Goal: Check status: Check status

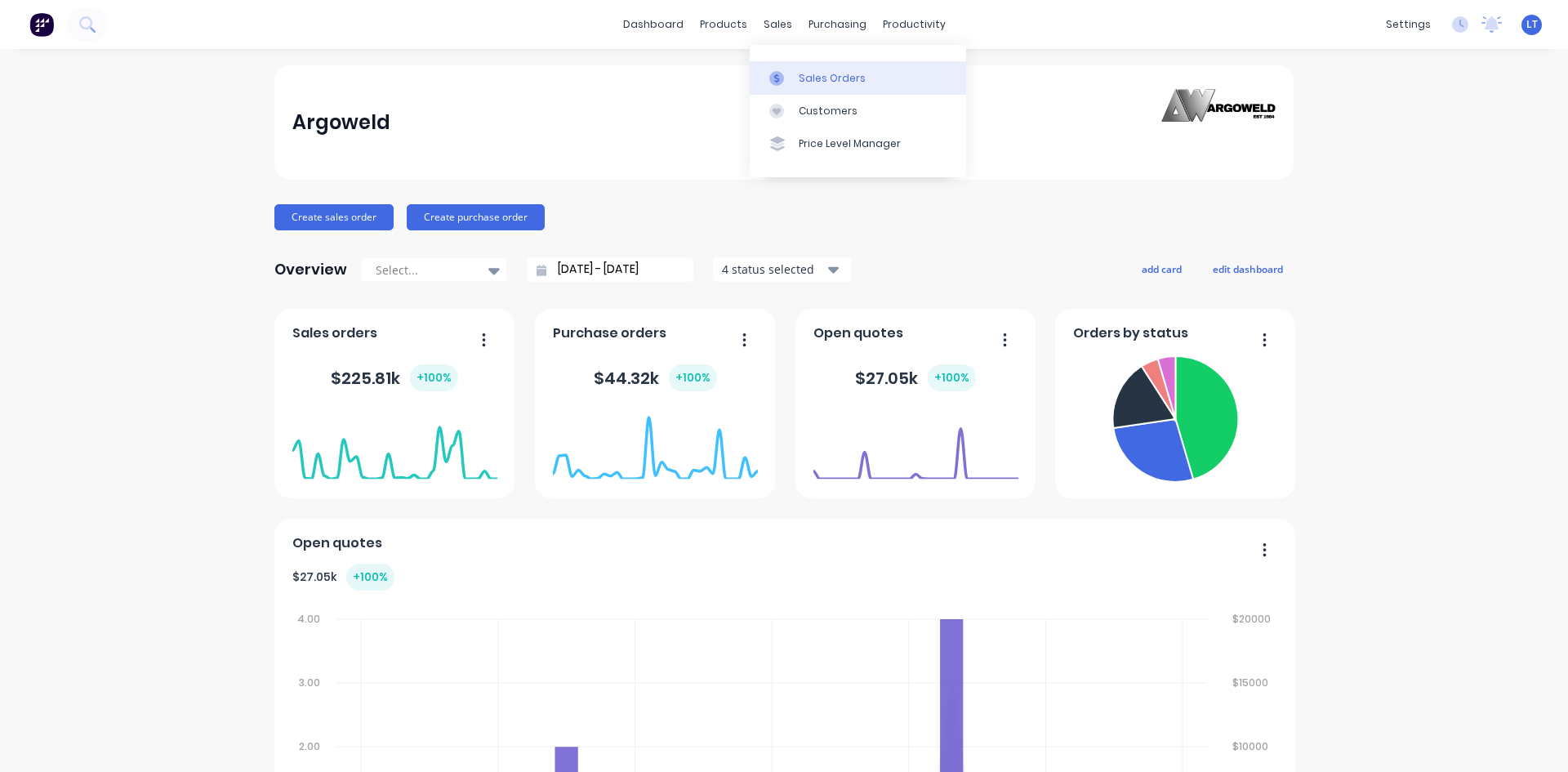
click at [820, 66] on link "Sales Orders" at bounding box center [858, 78] width 217 height 33
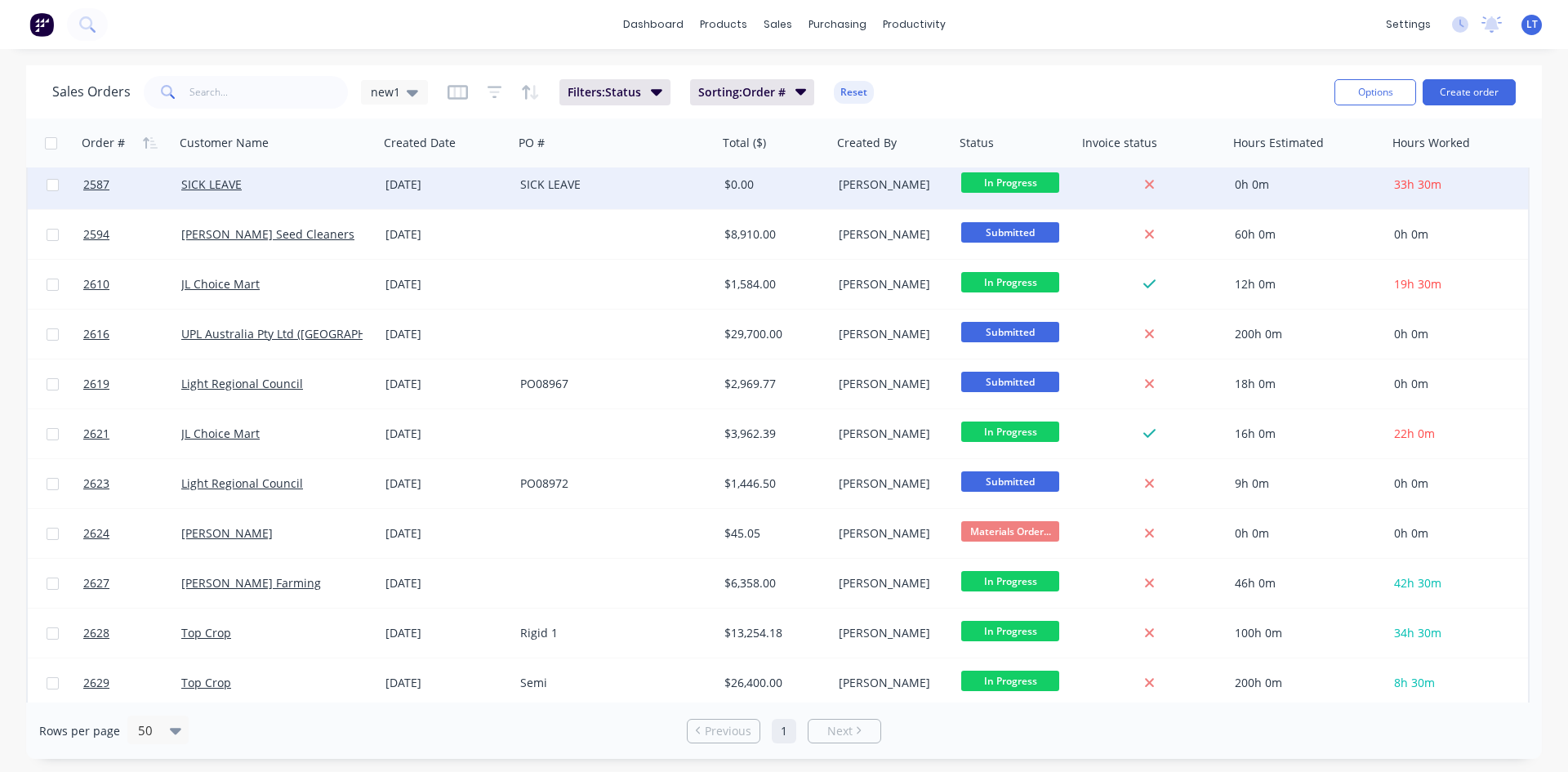
scroll to position [760, 0]
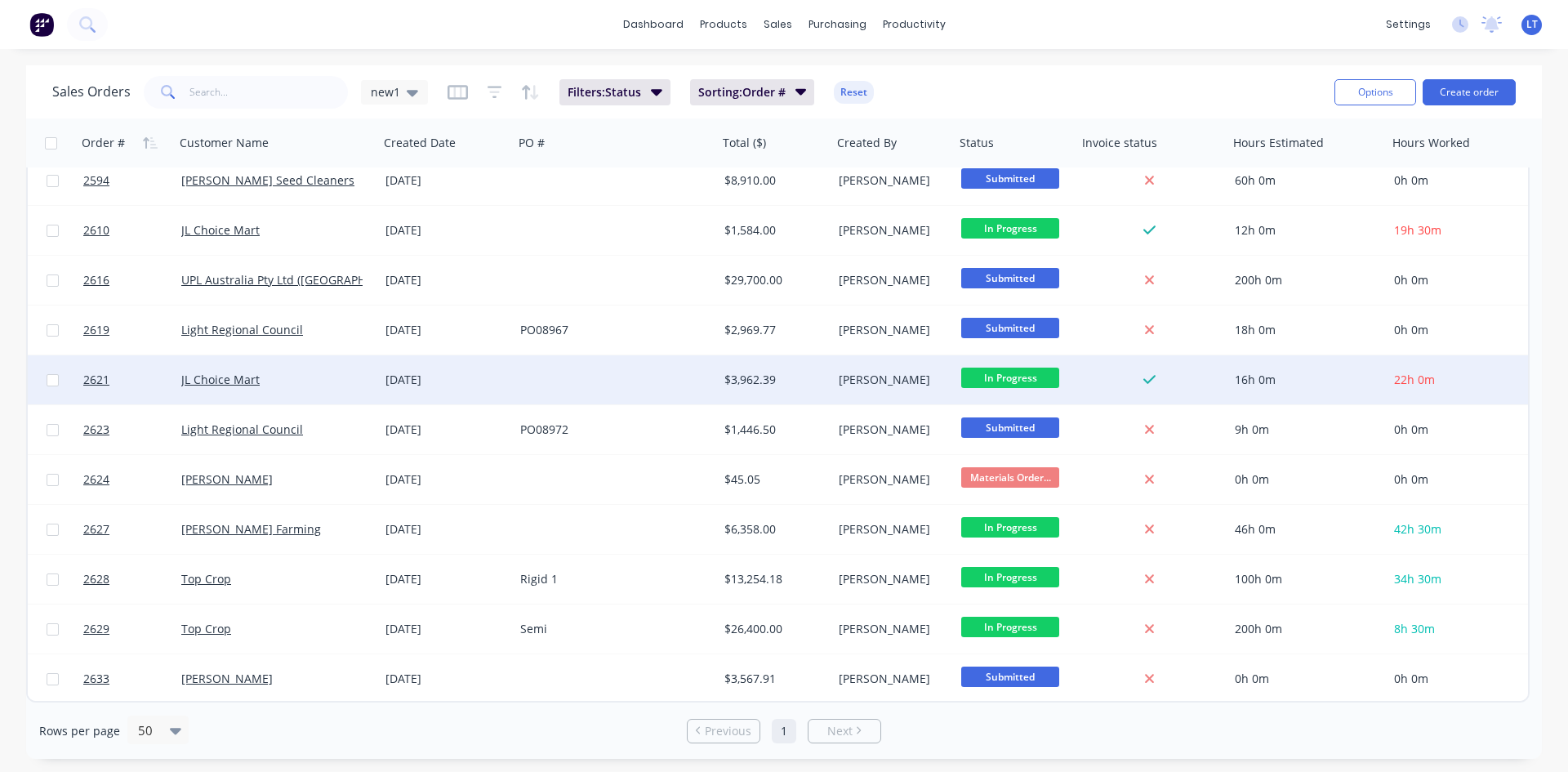
click at [1310, 386] on div "16h 0m" at bounding box center [1303, 380] width 139 height 16
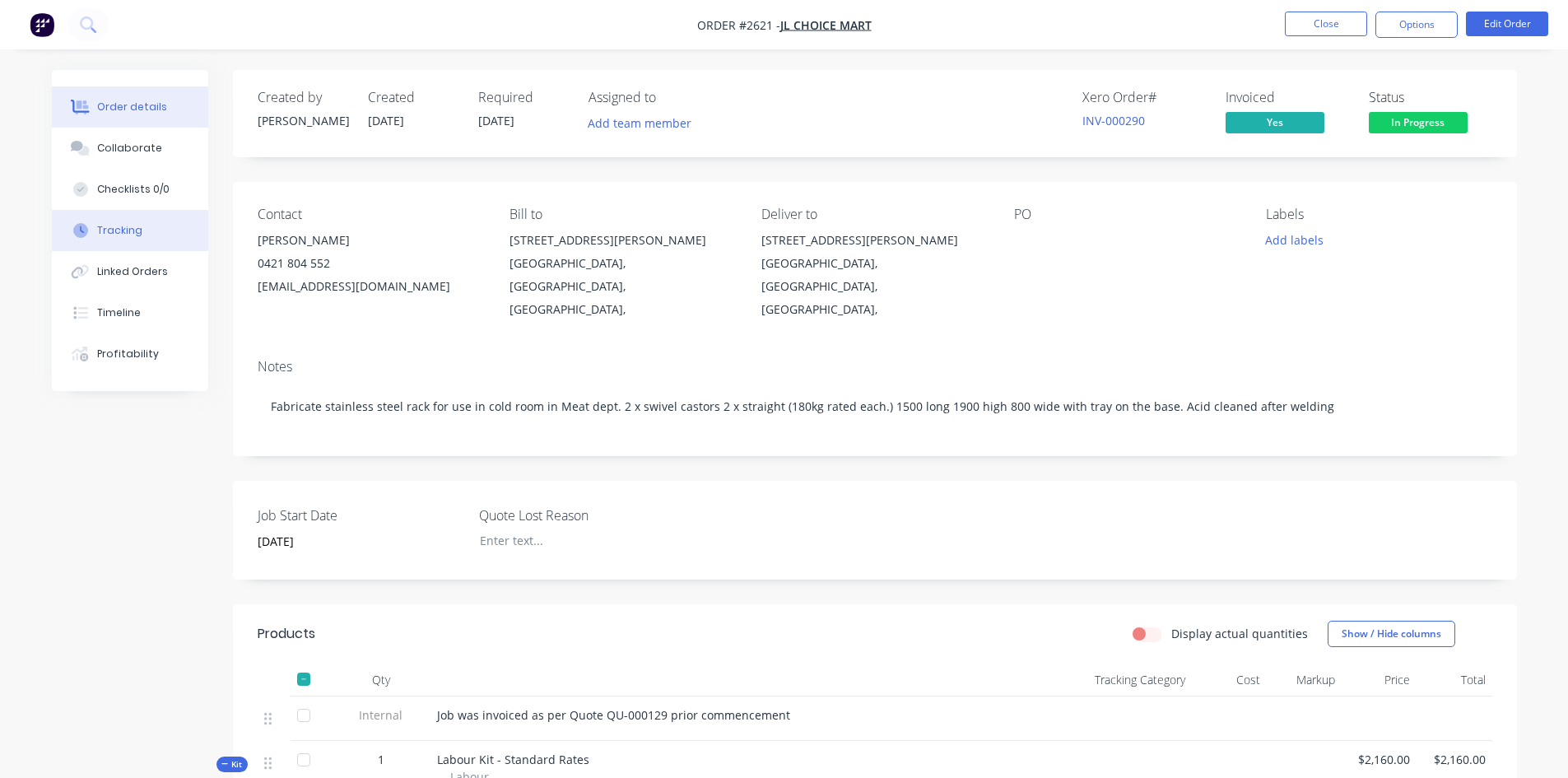
click at [127, 241] on button "Tracking" at bounding box center [130, 230] width 156 height 41
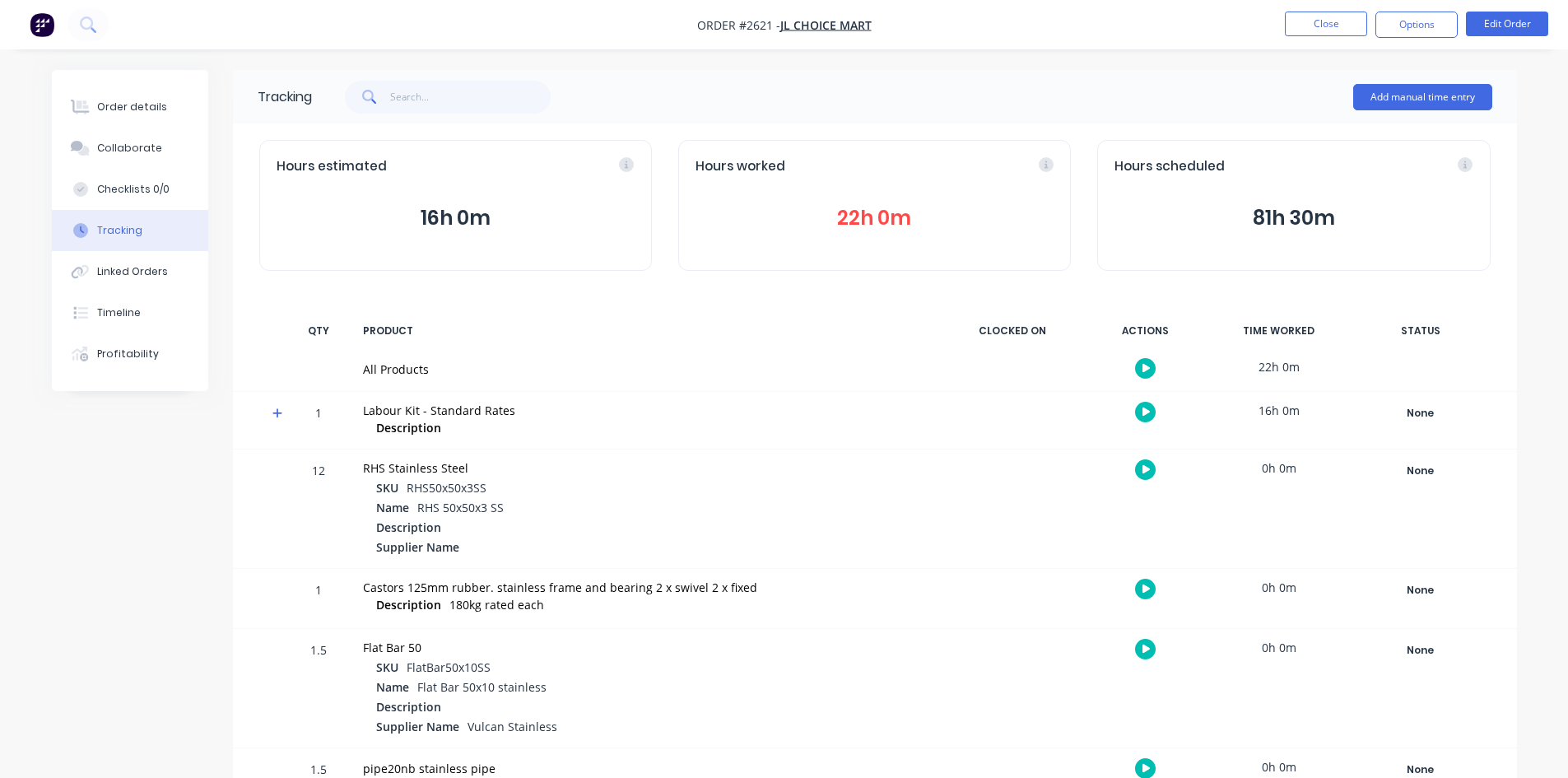
click at [856, 220] on button "22h 0m" at bounding box center [875, 218] width 358 height 31
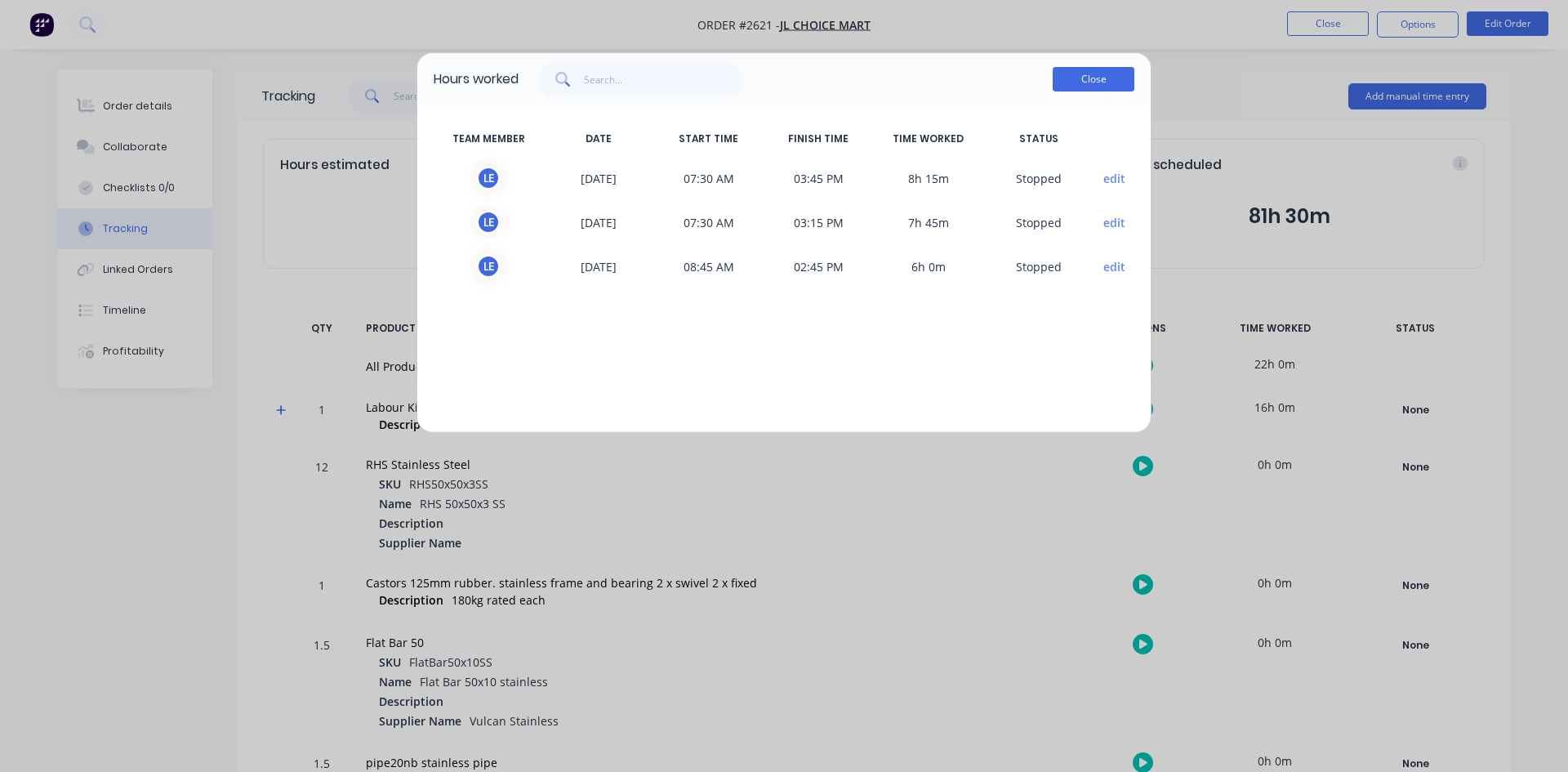
click at [1073, 83] on button "Close" at bounding box center [1094, 79] width 82 height 24
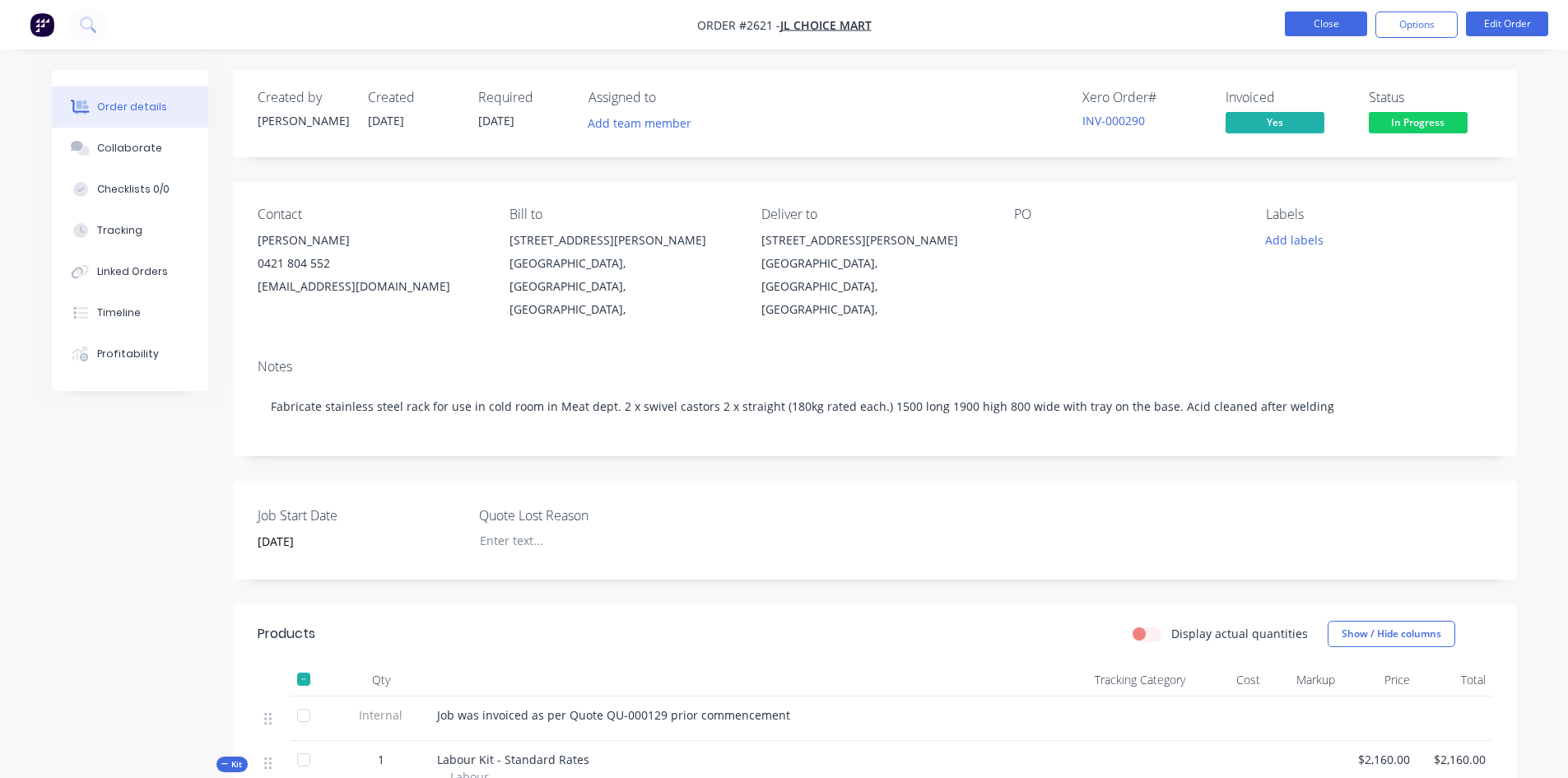
click at [1331, 31] on button "Close" at bounding box center [1326, 24] width 82 height 25
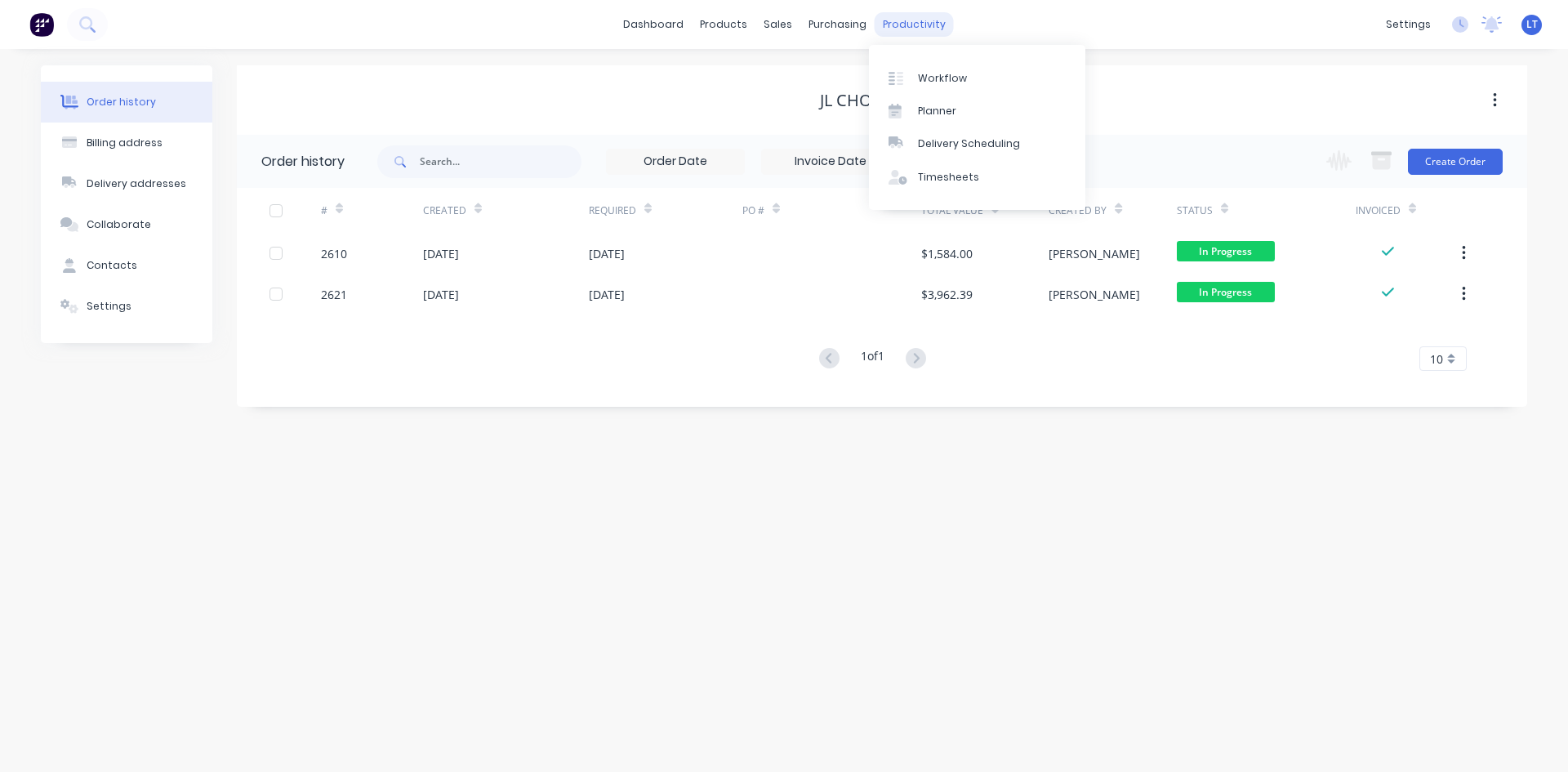
click at [911, 24] on div "productivity" at bounding box center [913, 24] width 79 height 24
click at [940, 115] on div "Planner" at bounding box center [937, 111] width 38 height 15
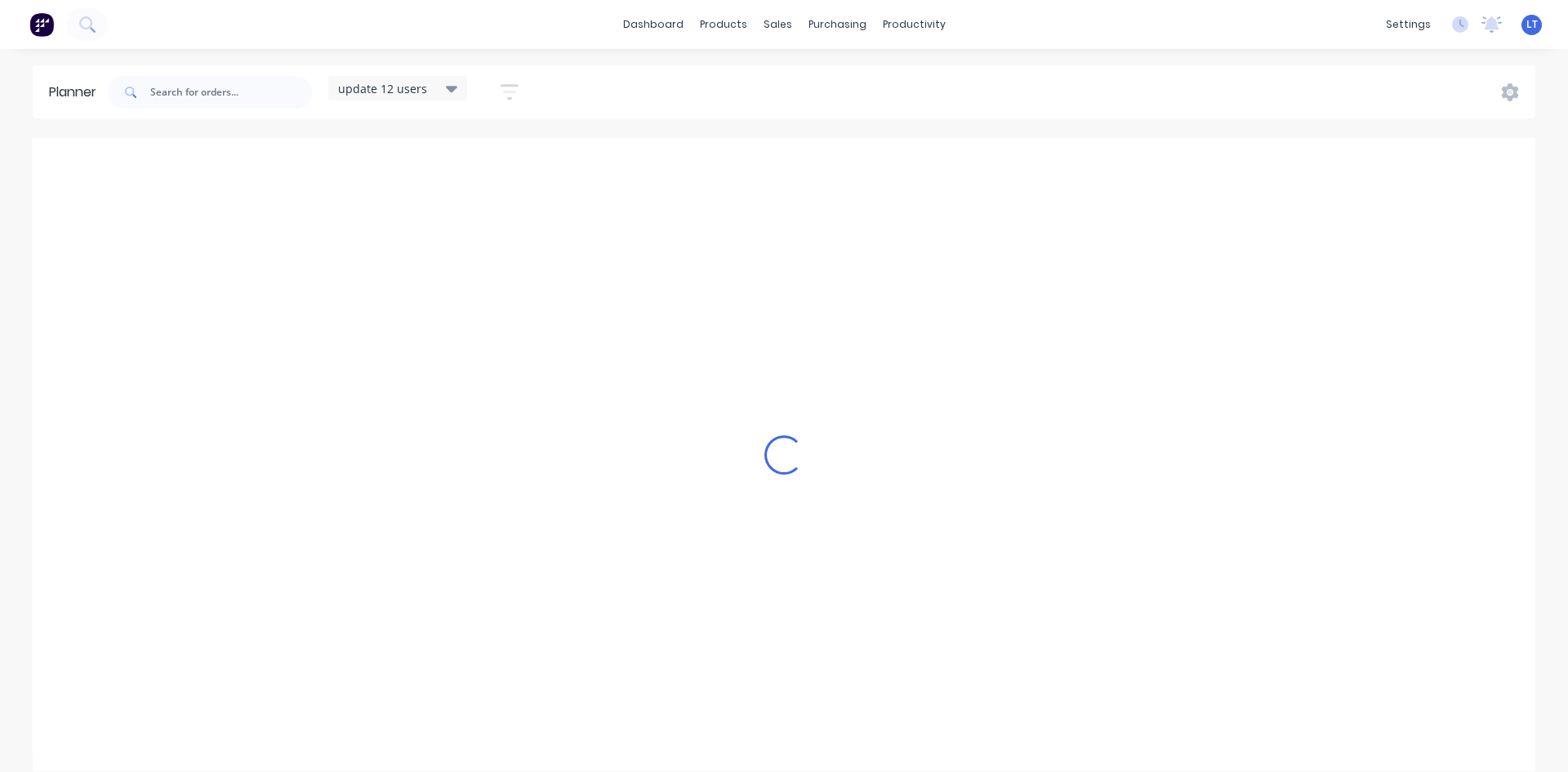
scroll to position [0, 1]
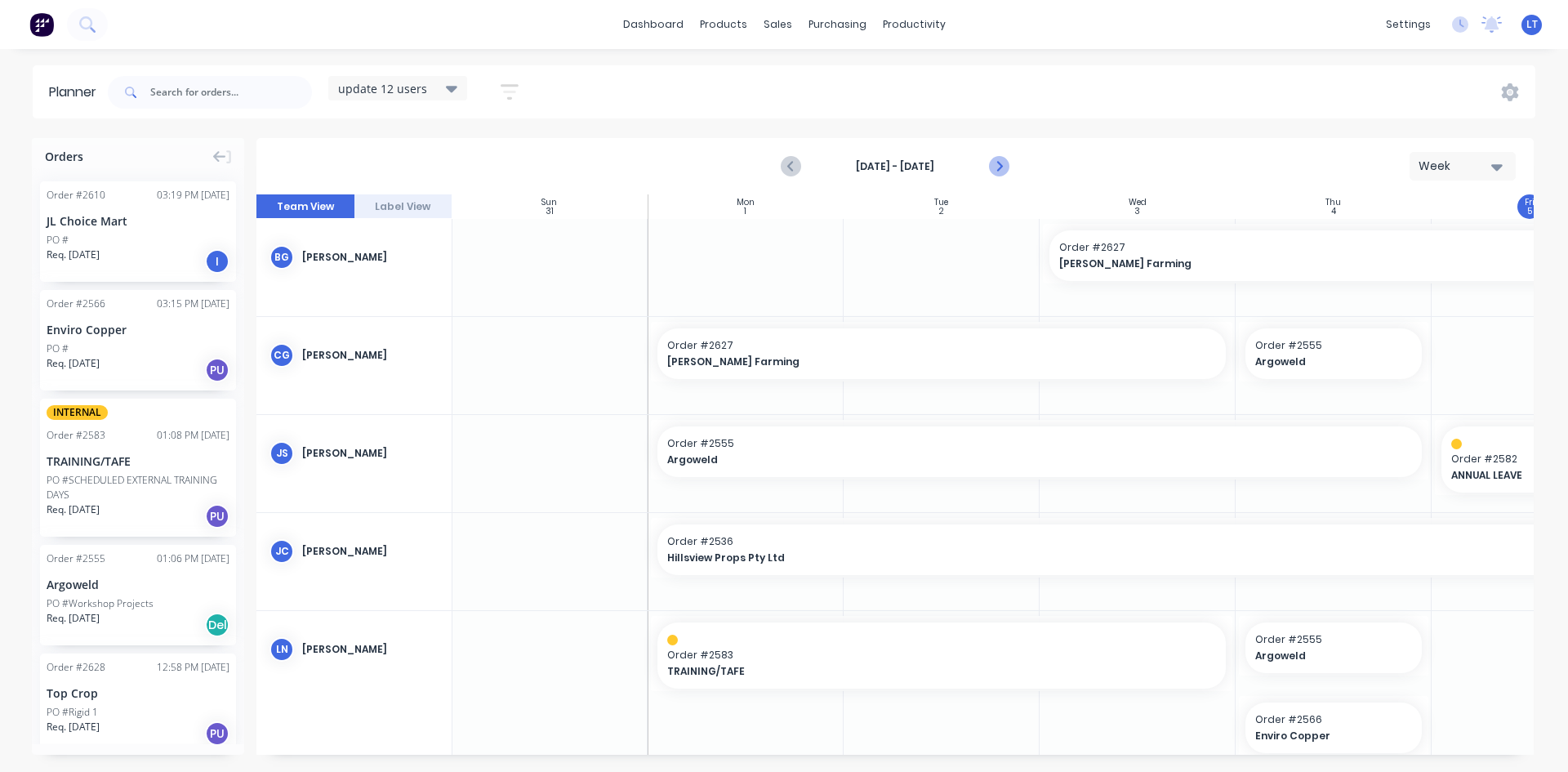
click at [994, 170] on icon "Next page" at bounding box center [998, 167] width 20 height 20
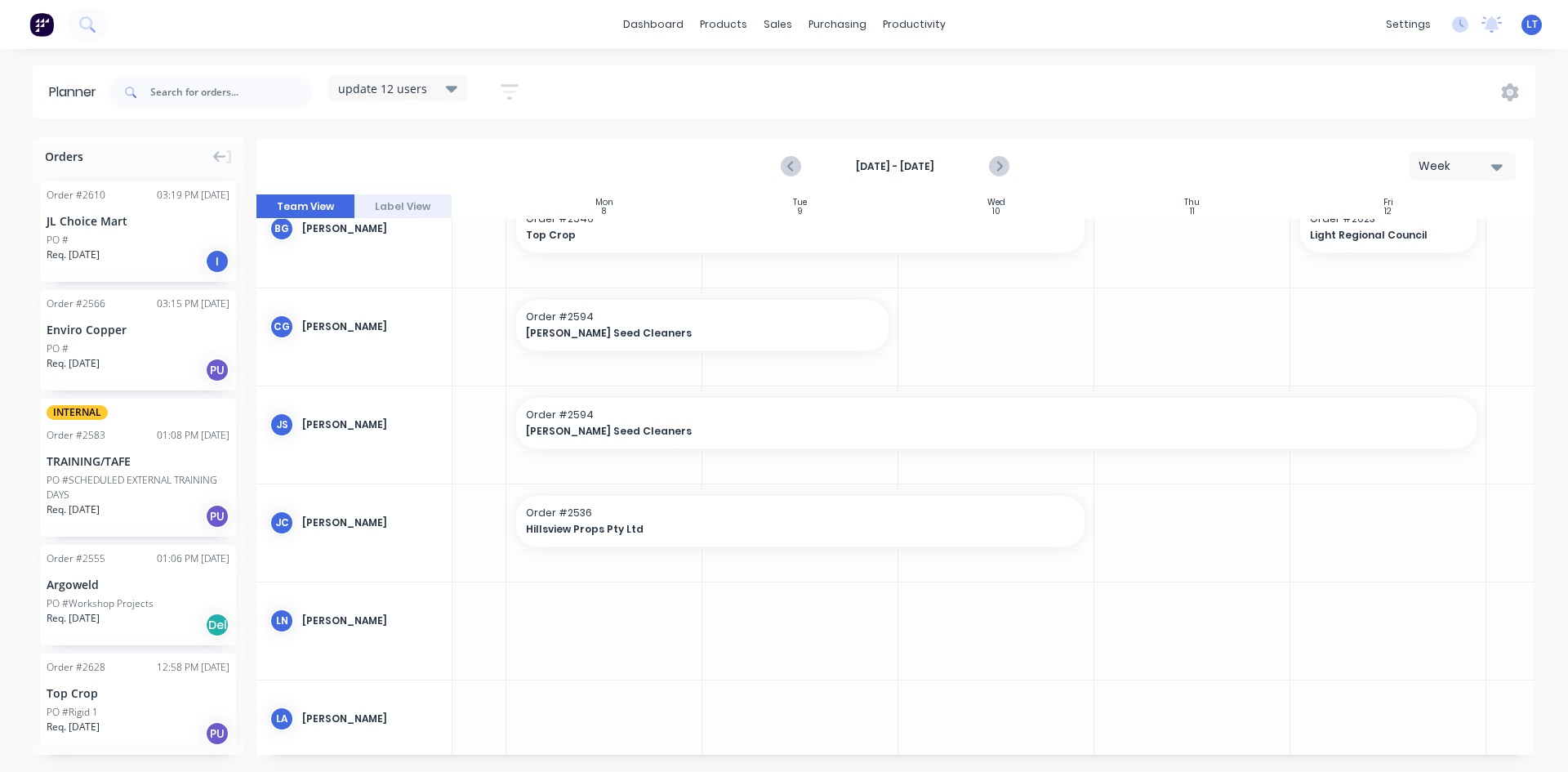
scroll to position [0, 142]
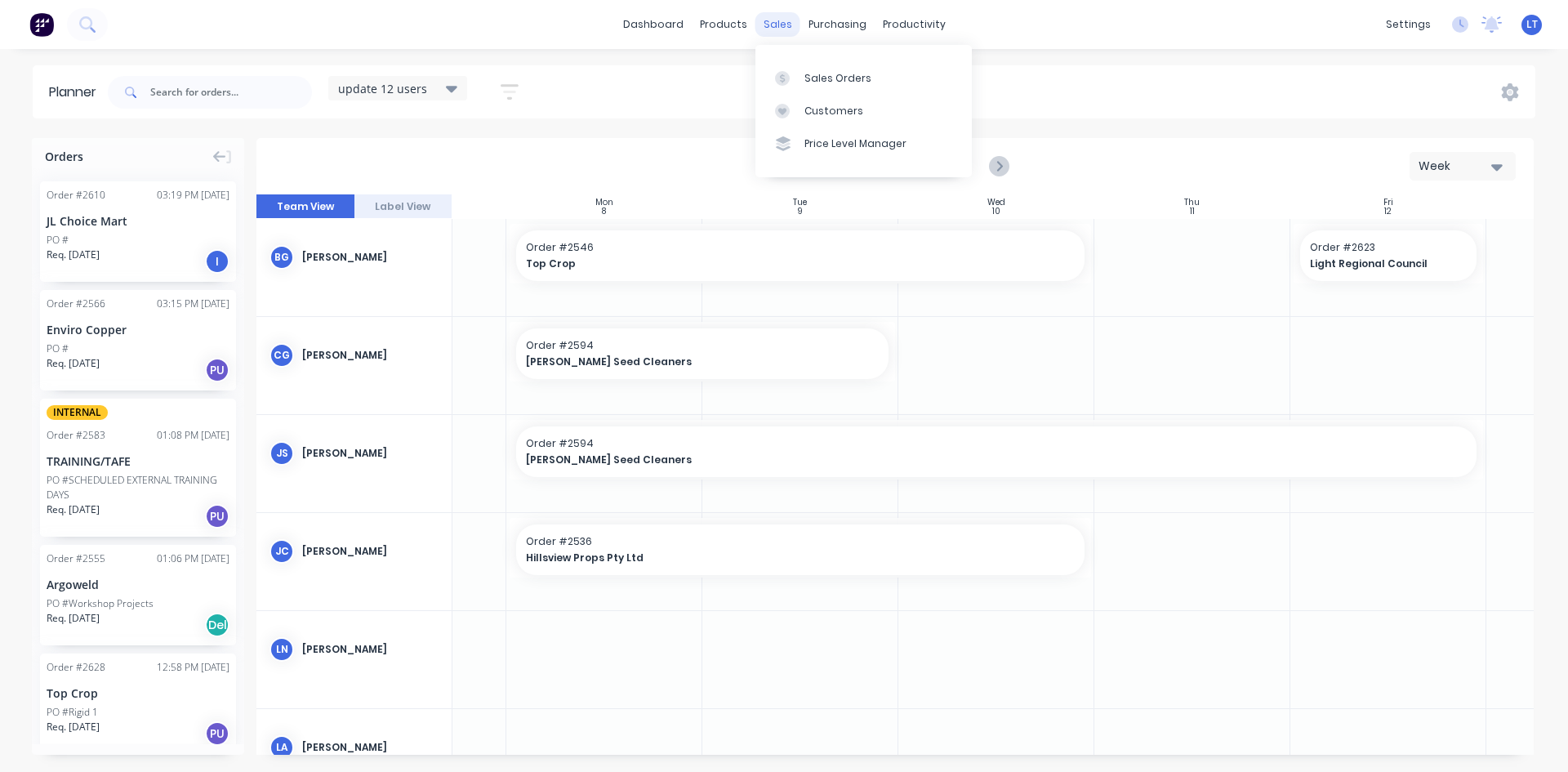
click at [780, 26] on div "sales" at bounding box center [778, 24] width 45 height 24
drag, startPoint x: 783, startPoint y: 24, endPoint x: 794, endPoint y: 50, distance: 28.2
click at [783, 24] on div "sales" at bounding box center [778, 24] width 45 height 24
click at [813, 73] on div "Sales Orders" at bounding box center [838, 78] width 67 height 15
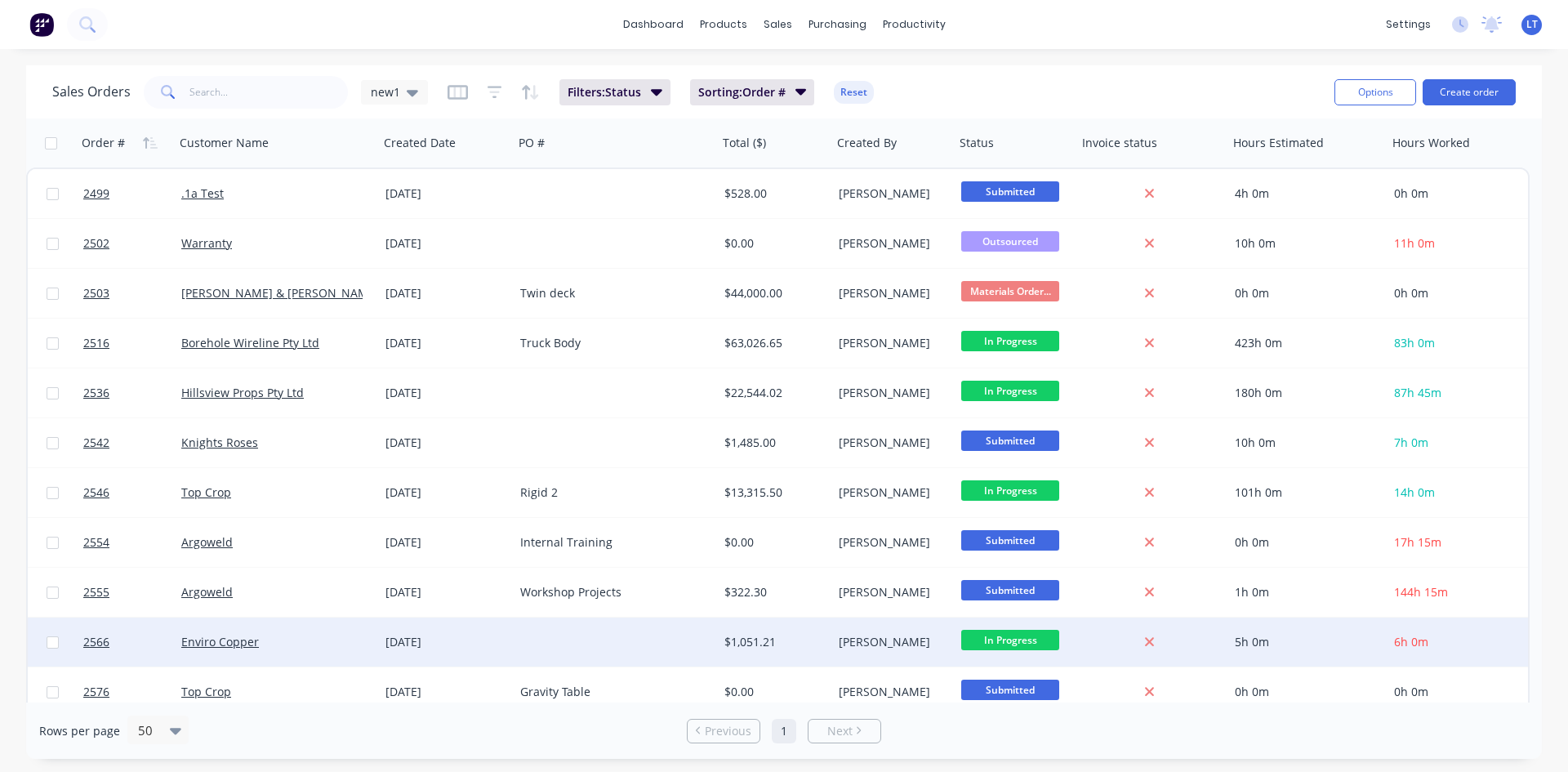
click at [1258, 660] on div "5h 0m" at bounding box center [1308, 642] width 160 height 49
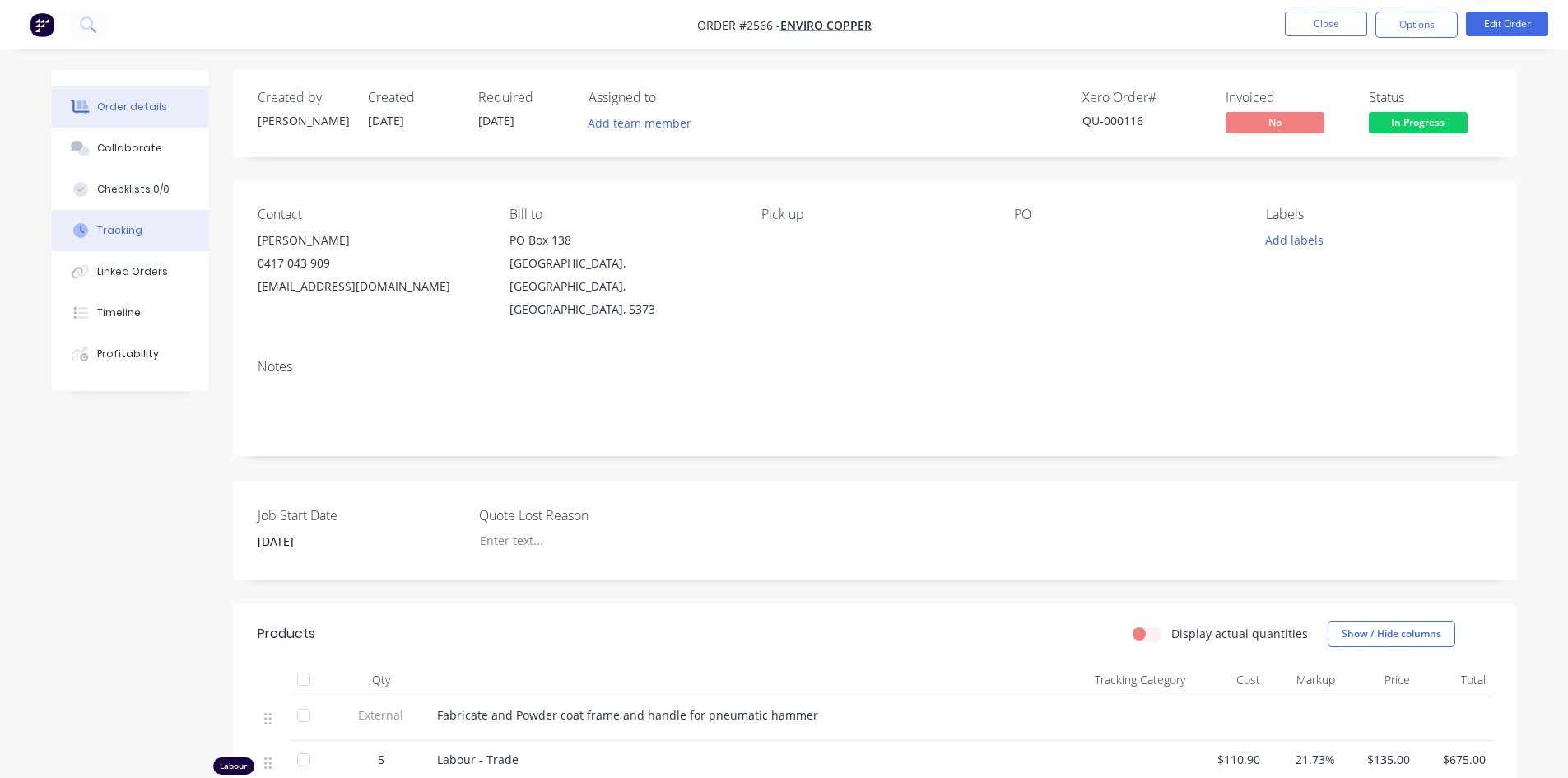
click at [130, 234] on div "Tracking" at bounding box center [120, 230] width 46 height 15
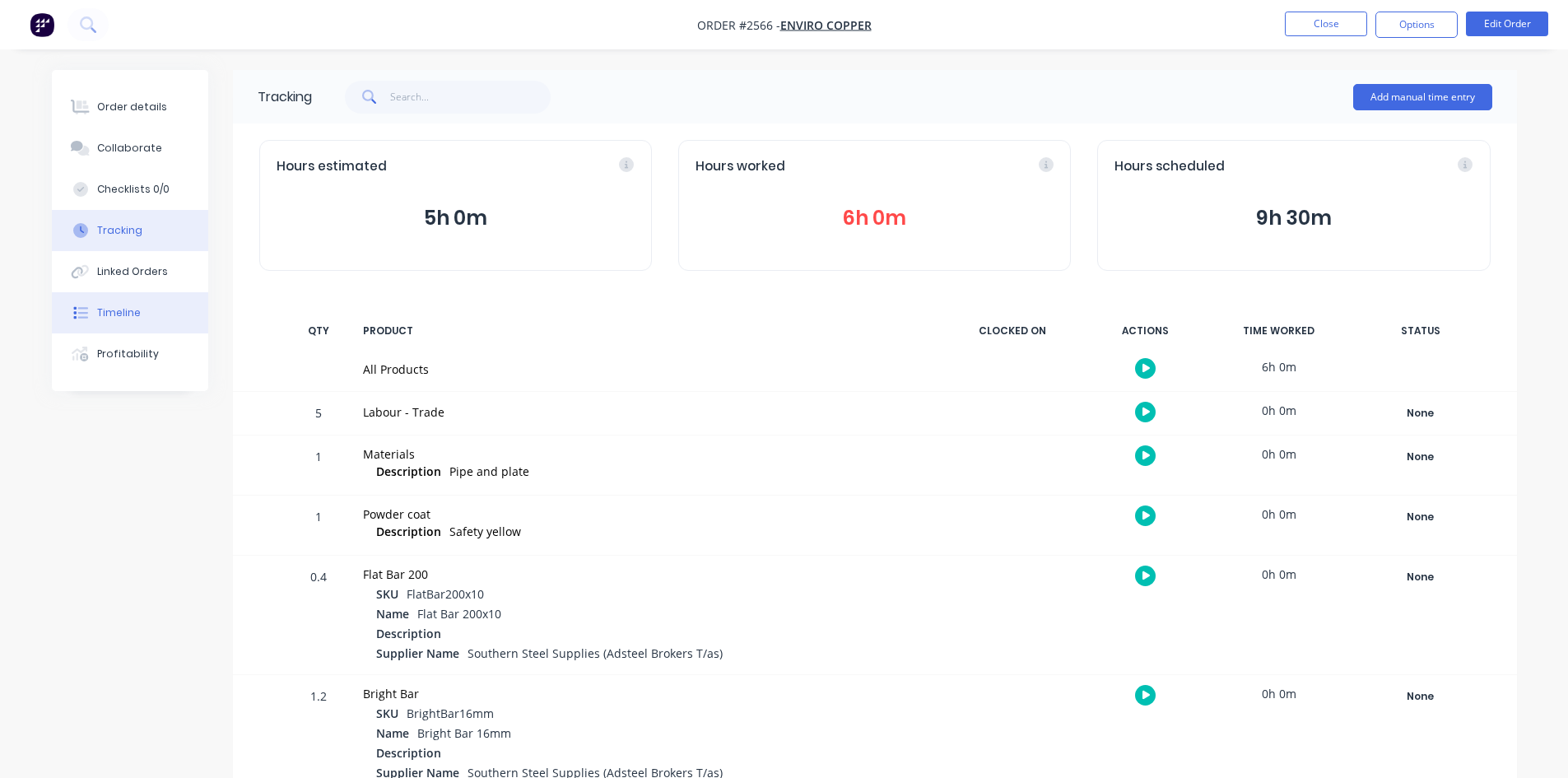
click at [130, 318] on div "Timeline" at bounding box center [119, 313] width 44 height 15
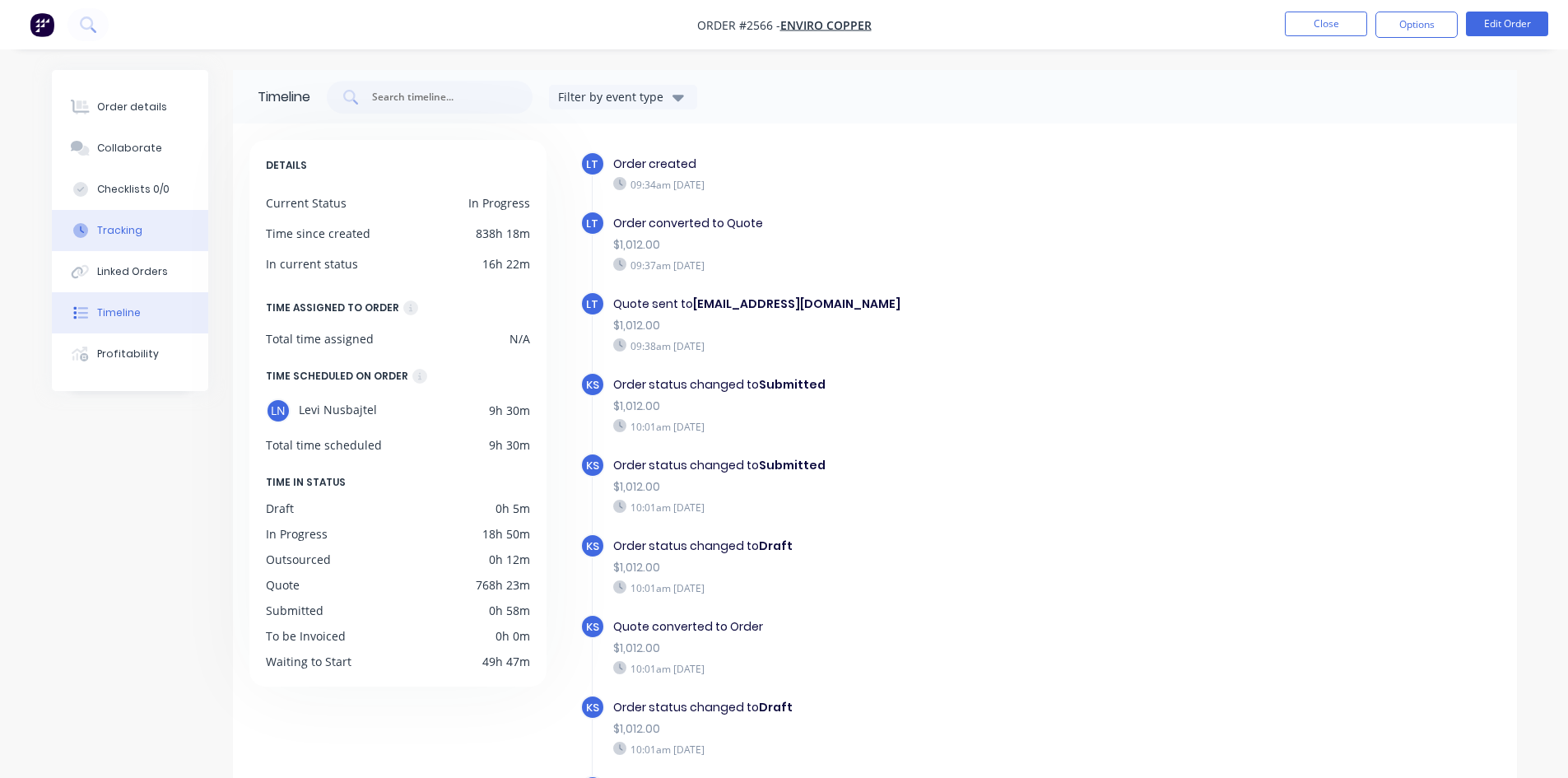
click at [138, 228] on div "Tracking" at bounding box center [120, 230] width 46 height 15
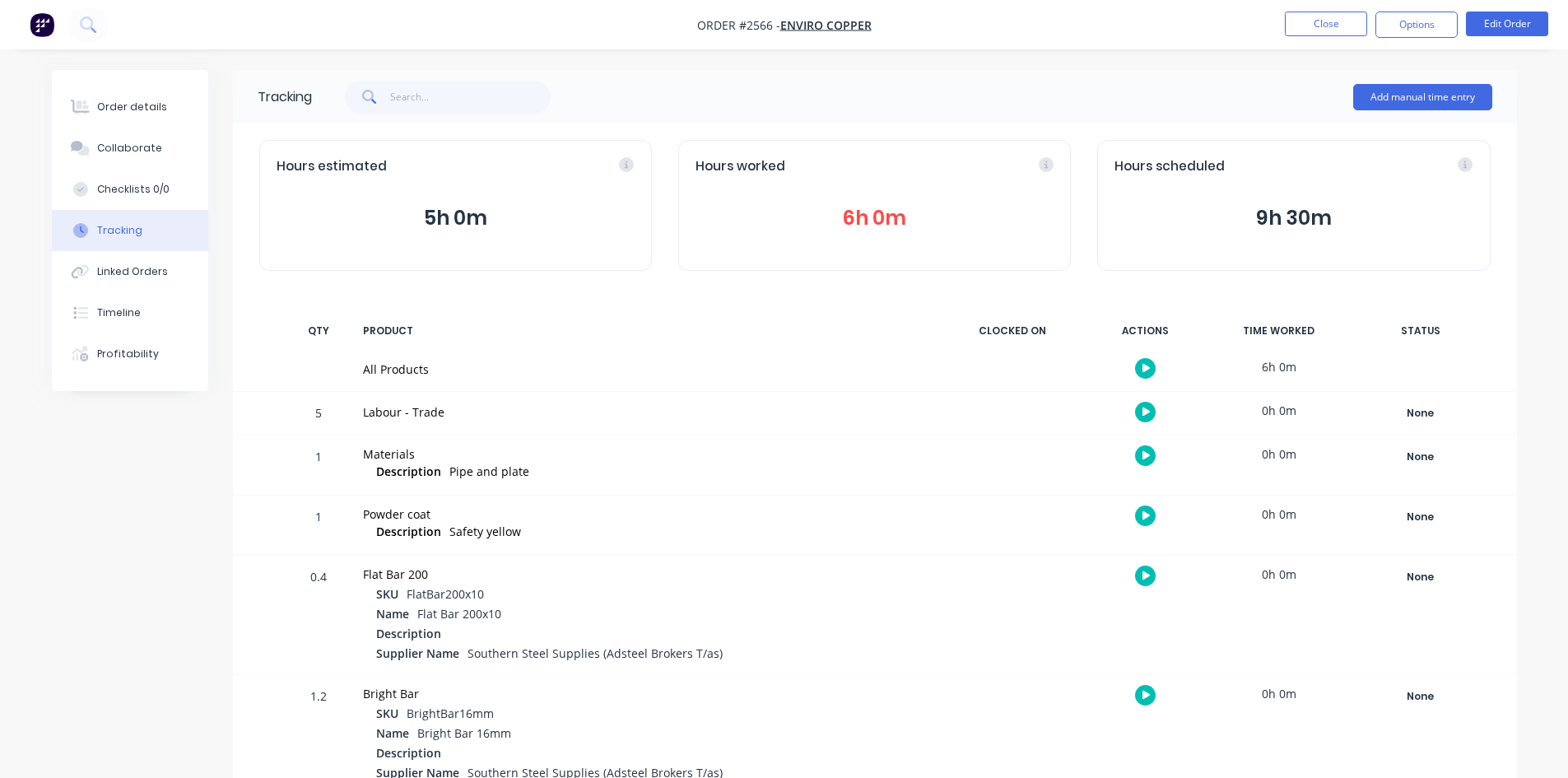
click at [887, 218] on button "6h 0m" at bounding box center [875, 218] width 358 height 31
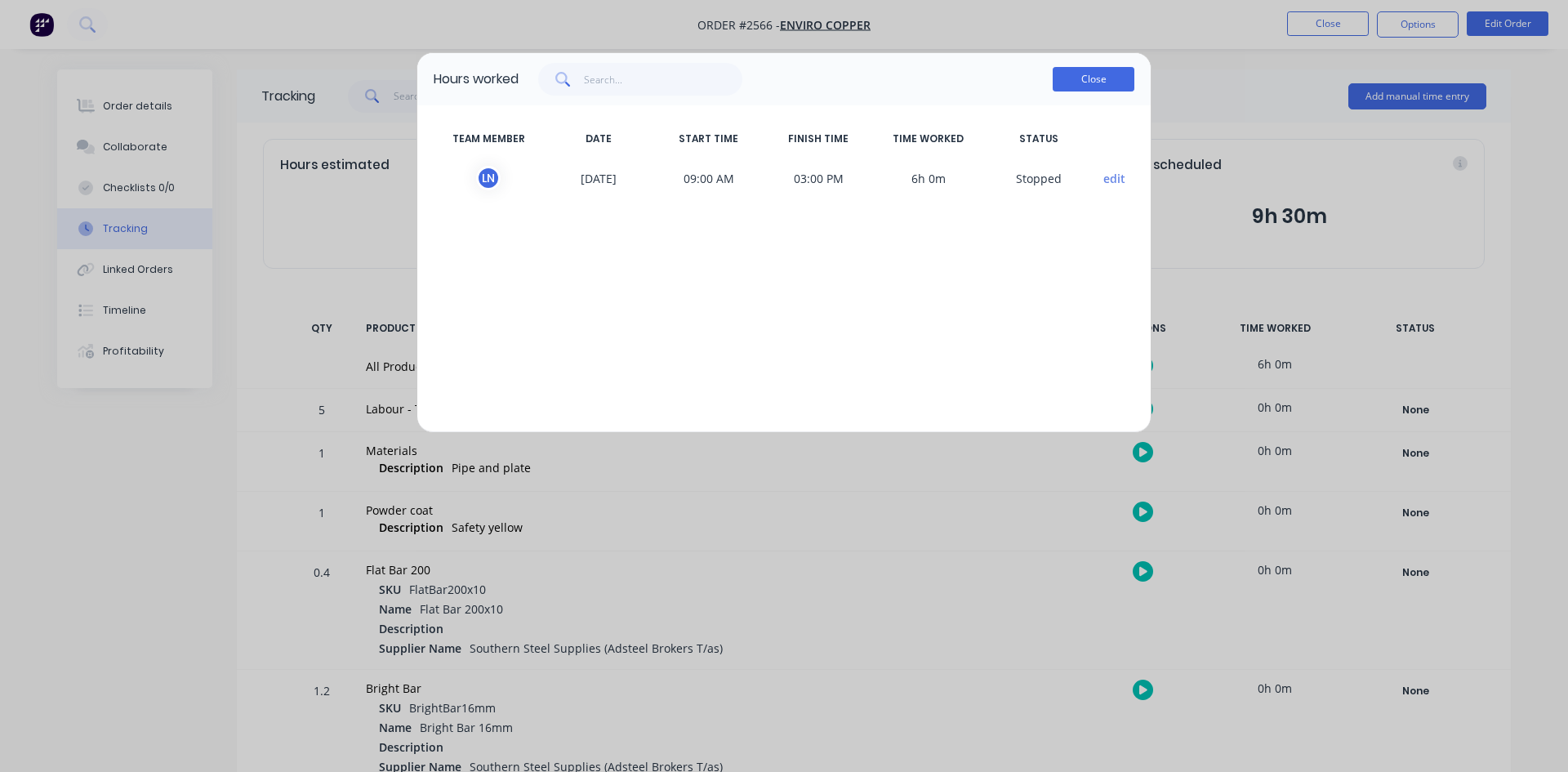
click at [1112, 84] on button "Close" at bounding box center [1094, 79] width 82 height 24
